Goal: Find specific page/section: Find specific page/section

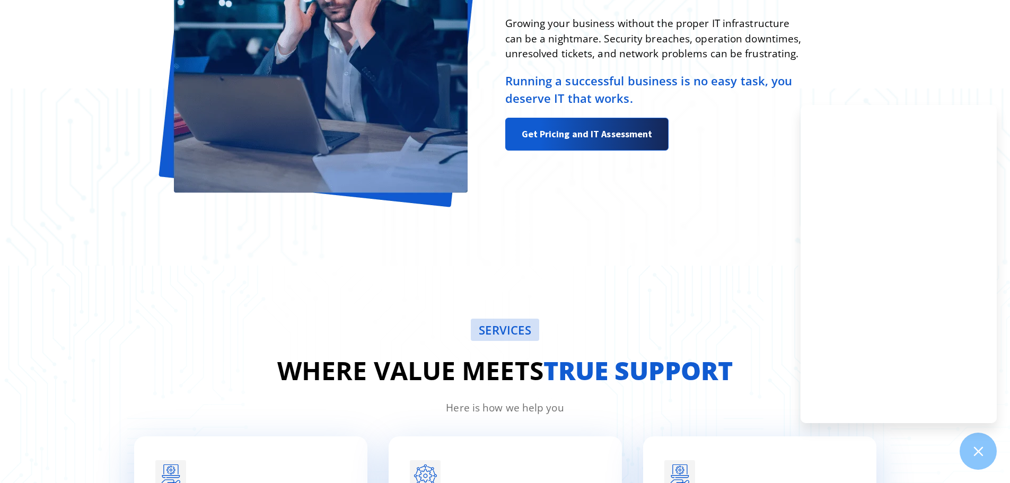
scroll to position [1060, 0]
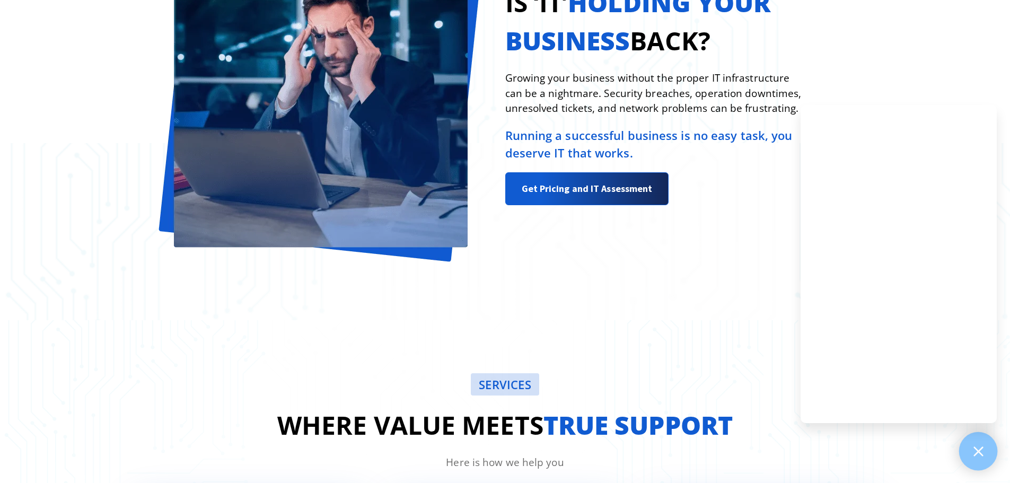
click at [982, 448] on icon at bounding box center [978, 451] width 14 height 14
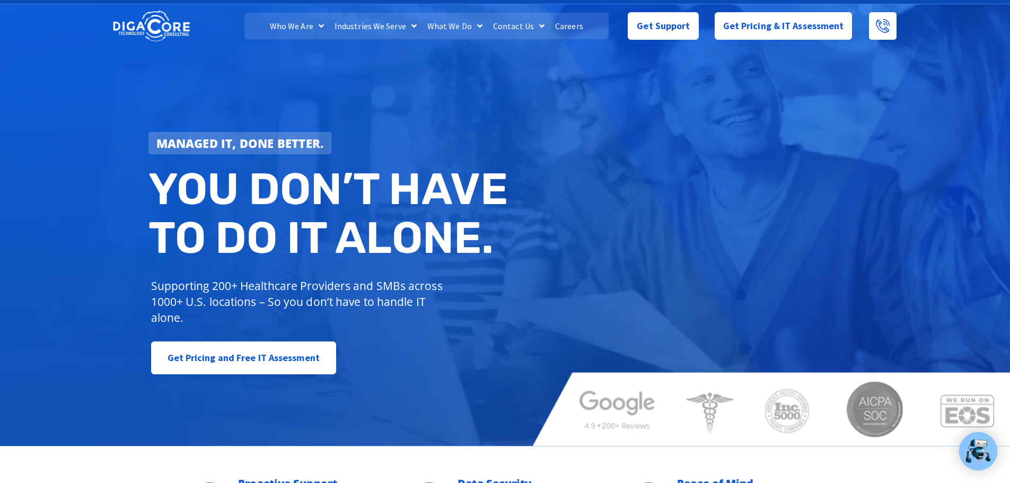
scroll to position [0, 0]
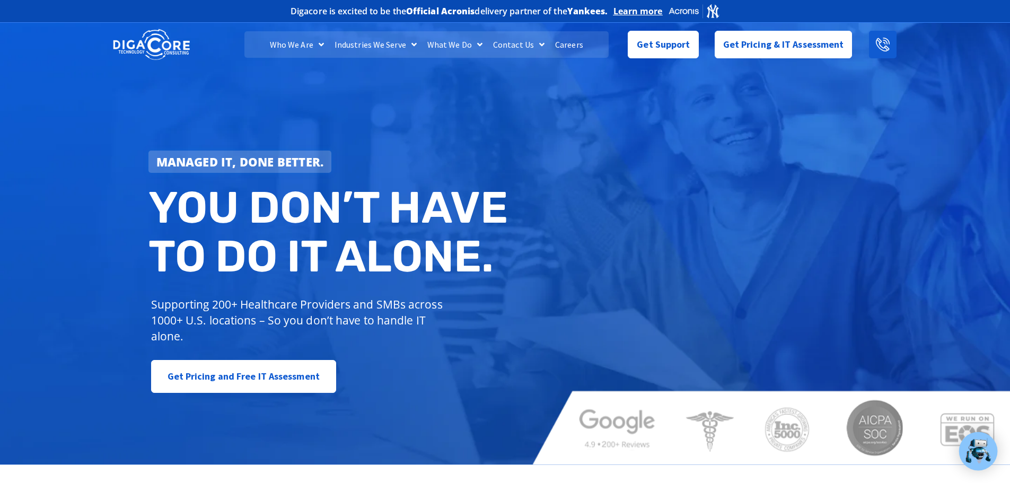
click at [876, 46] on icon at bounding box center [883, 45] width 14 height 14
click at [525, 47] on link "Contact Us" at bounding box center [519, 44] width 62 height 27
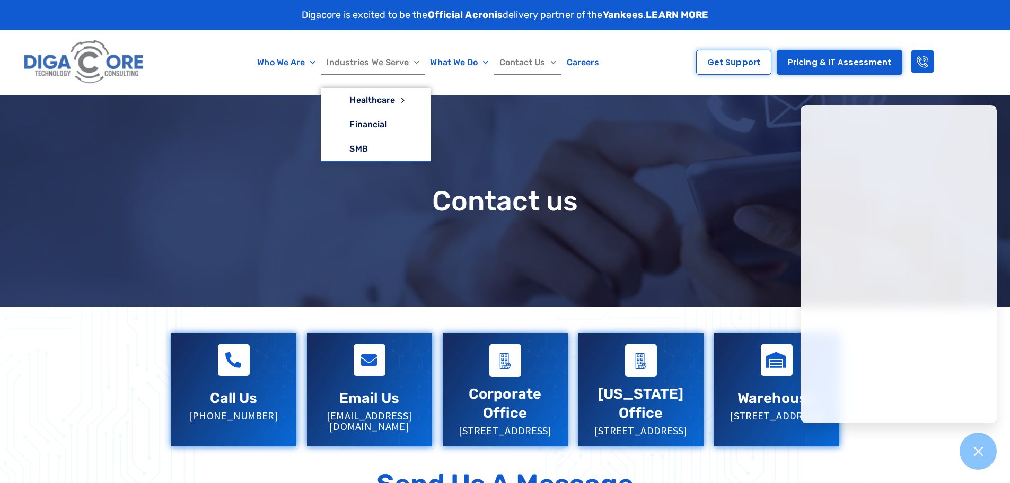
click at [409, 60] on span "Menu" at bounding box center [414, 62] width 11 height 16
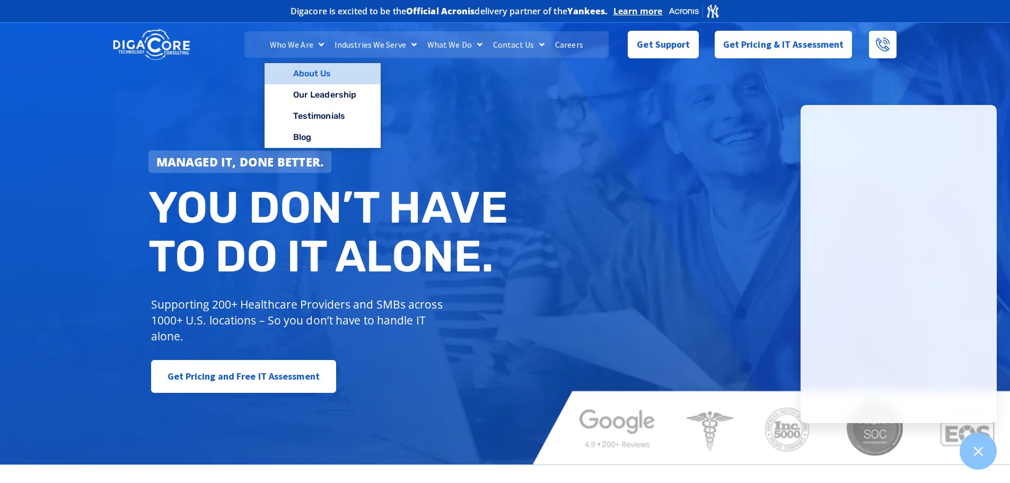
click at [318, 68] on link "About Us" at bounding box center [322, 73] width 116 height 21
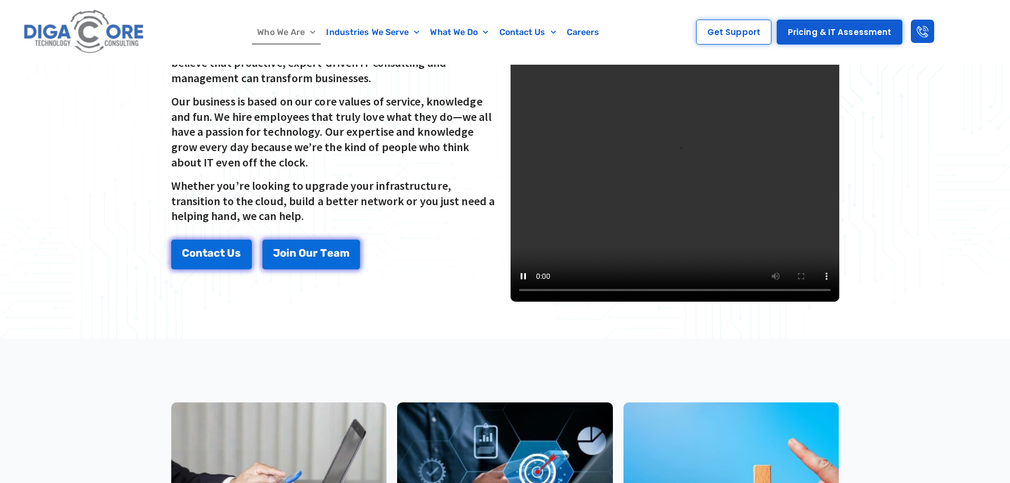
scroll to position [265, 0]
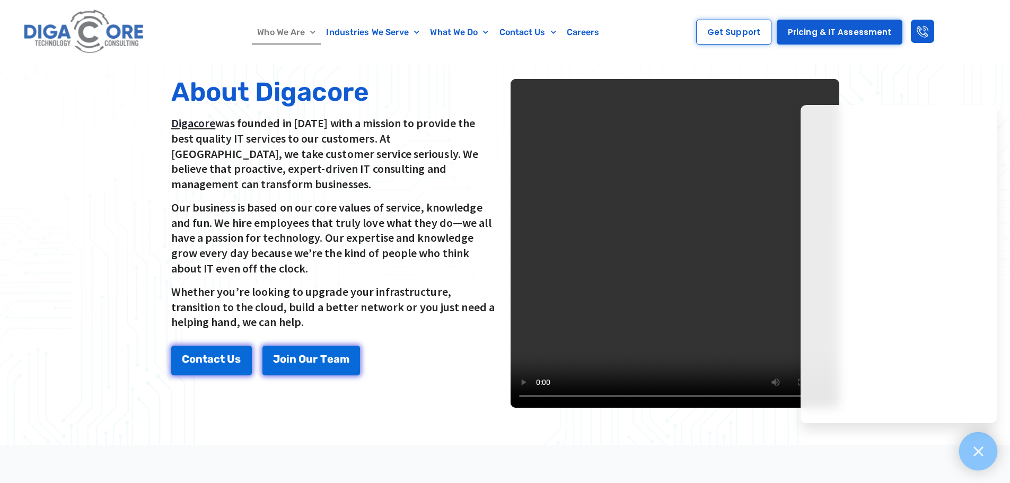
click at [979, 453] on icon at bounding box center [978, 451] width 10 height 10
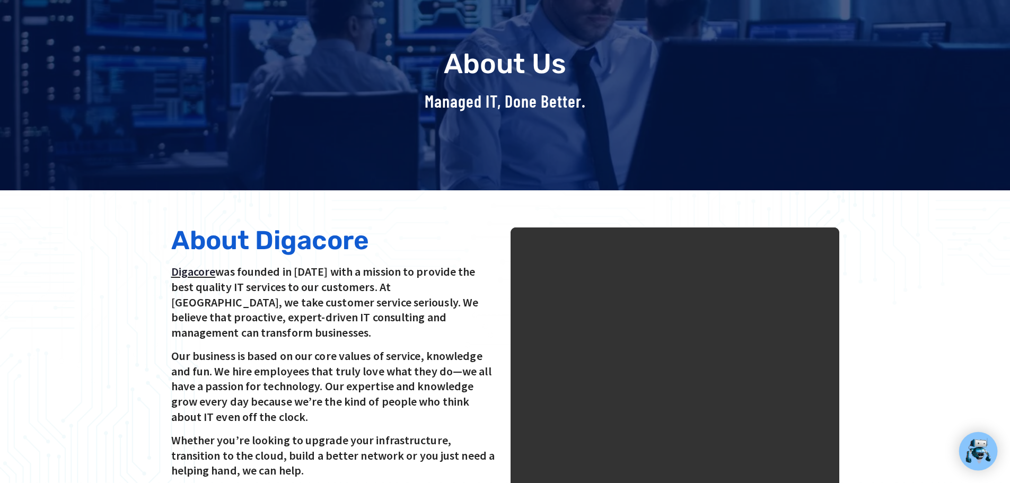
scroll to position [0, 0]
